Goal: Communication & Community: Ask a question

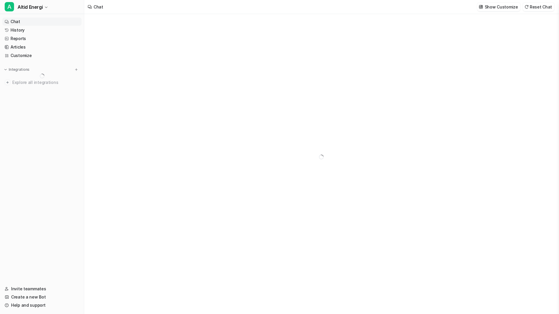
type textarea "**********"
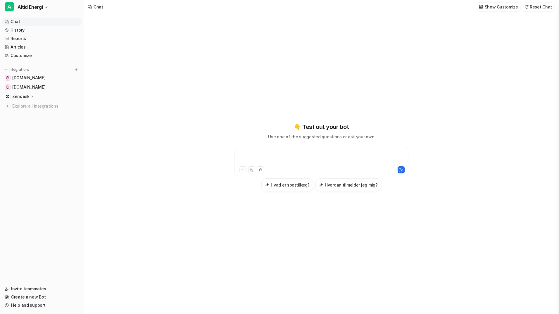
click at [270, 158] on div at bounding box center [321, 158] width 171 height 13
click at [265, 158] on div at bounding box center [321, 158] width 171 height 13
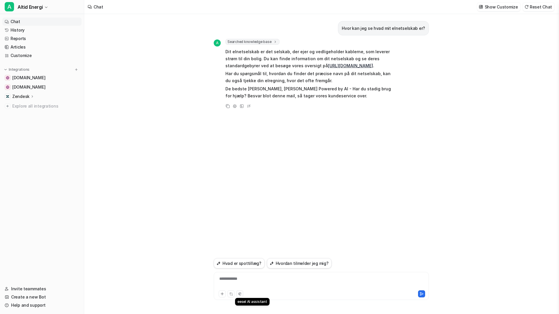
click at [241, 295] on button at bounding box center [239, 293] width 7 height 7
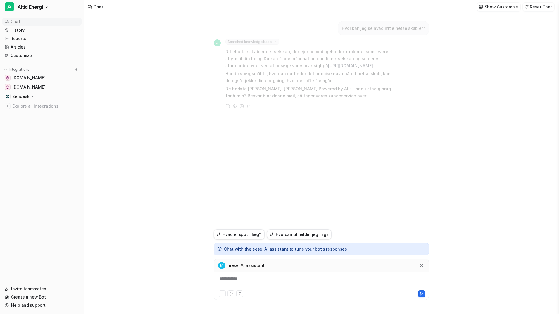
click at [267, 278] on div "**********" at bounding box center [321, 282] width 212 height 13
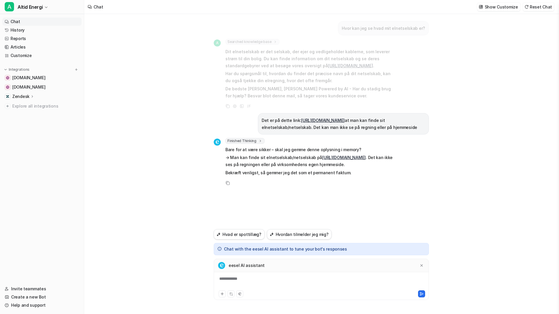
click at [306, 279] on div "**********" at bounding box center [321, 282] width 212 height 13
click at [422, 294] on icon at bounding box center [422, 294] width 4 height 4
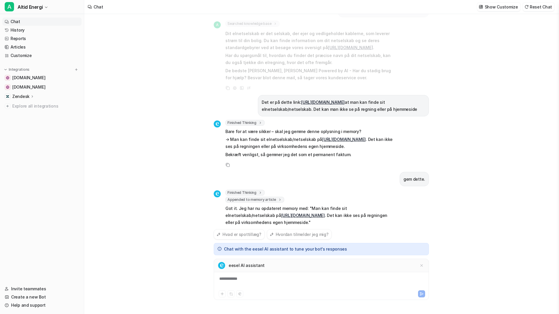
scroll to position [32, 0]
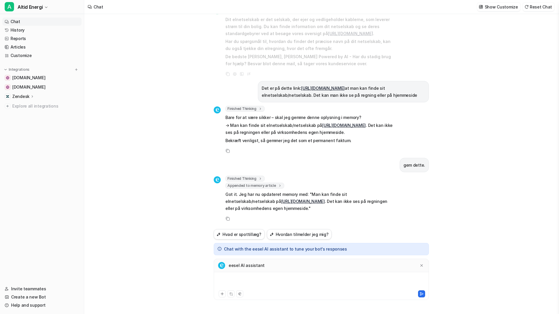
click at [283, 279] on div at bounding box center [321, 282] width 212 height 13
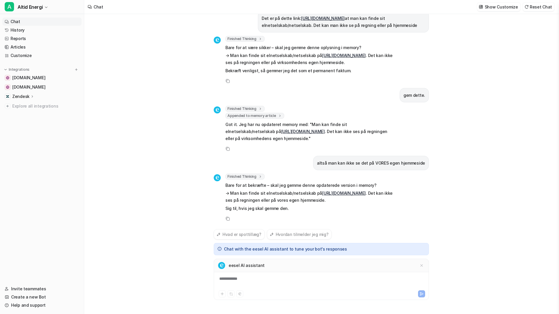
scroll to position [102, 0]
click at [283, 279] on div at bounding box center [321, 282] width 212 height 13
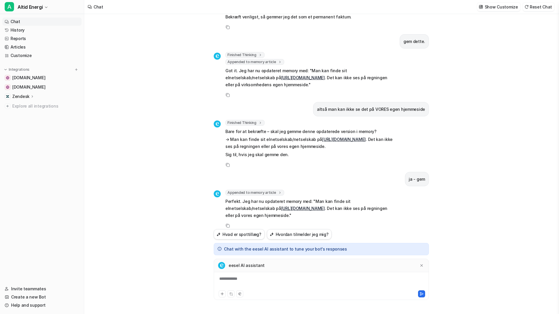
scroll to position [163, 0]
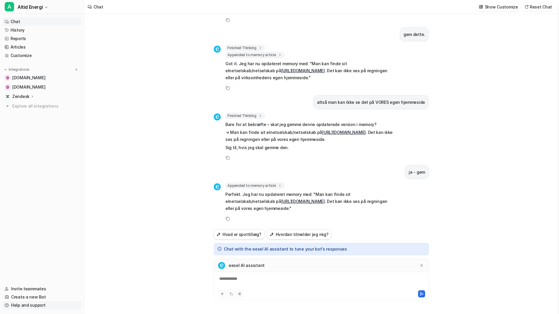
click at [35, 302] on link "Help and support" at bounding box center [41, 305] width 79 height 8
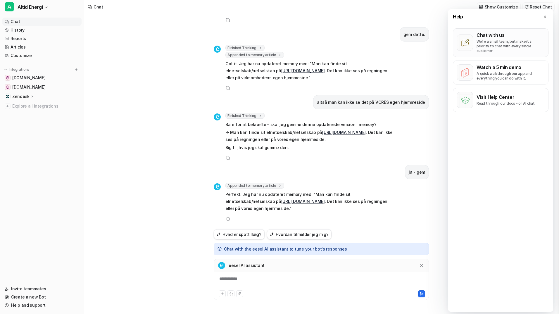
click at [508, 34] on p "Chat with us" at bounding box center [511, 35] width 68 height 6
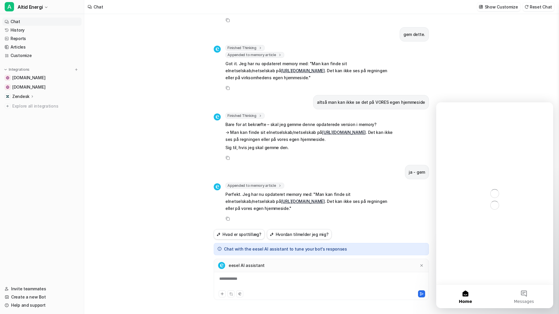
scroll to position [0, 0]
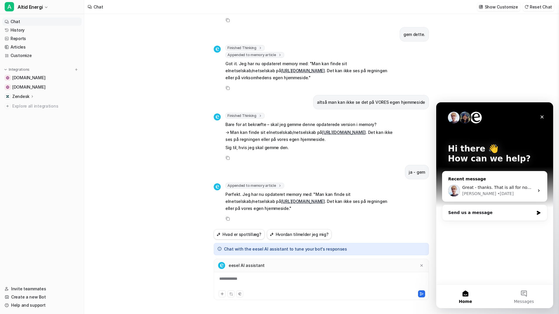
click at [489, 190] on div "Great - thanks. That is all for now. /[PERSON_NAME]" at bounding box center [498, 187] width 72 height 6
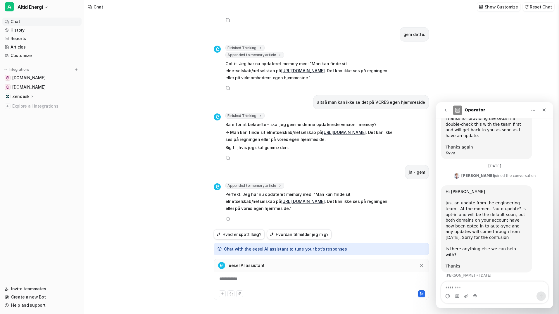
scroll to position [293, 0]
click at [471, 288] on textarea "Message…" at bounding box center [494, 287] width 107 height 10
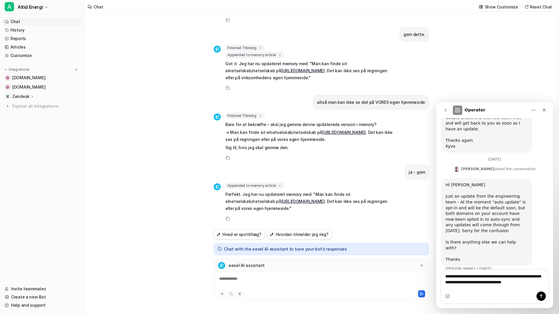
scroll to position [304, 0]
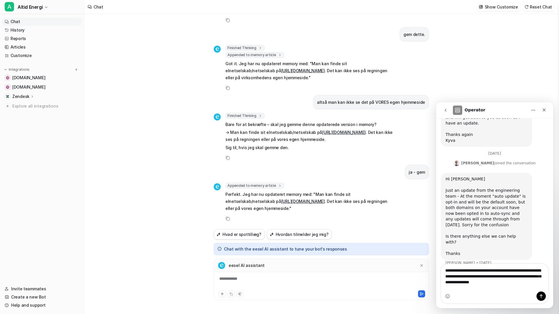
type textarea "**********"
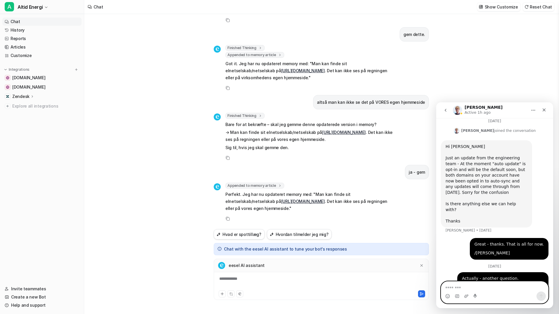
scroll to position [335, 0]
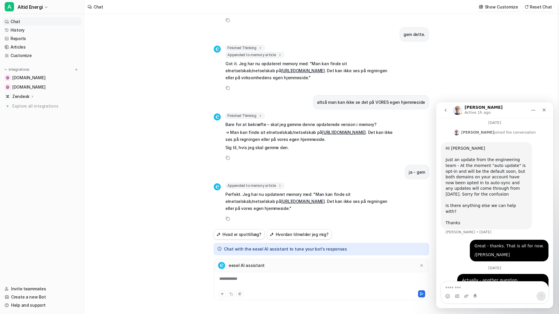
click at [386, 223] on div "Hvor kan jeg se hvad mit elnetselskab er? A Searched knowledge base search_quer…" at bounding box center [321, 121] width 215 height 215
click at [437, 92] on div "Hvor kan jeg se hvad mit elnetselskab er? A Searched knowledge base search_quer…" at bounding box center [321, 164] width 474 height 300
click at [444, 106] on button "go back" at bounding box center [445, 110] width 11 height 11
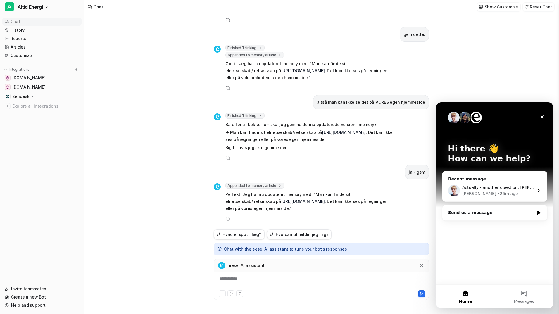
scroll to position [0, 0]
click at [544, 118] on icon "Close" at bounding box center [542, 117] width 5 height 5
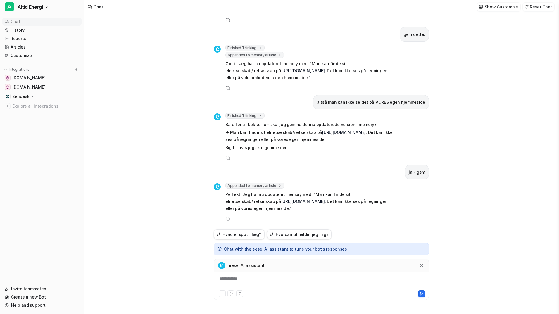
click at [192, 171] on div "Hvor kan jeg se hvad mit elnetselskab er? A Searched knowledge base search_quer…" at bounding box center [321, 164] width 474 height 300
